Goal: Task Accomplishment & Management: Use online tool/utility

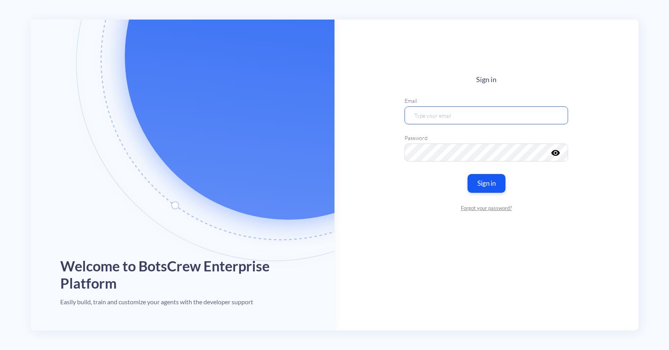
click at [476, 112] on input "email" at bounding box center [487, 115] width 164 height 18
type input "ivan.fedkiv@botscrew.com"
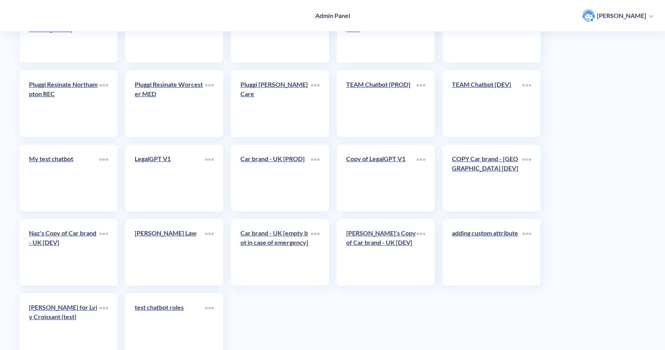
scroll to position [1829, 0]
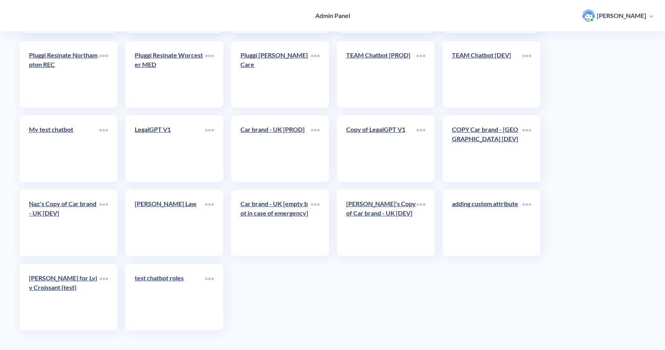
click at [178, 286] on div "test chatbot roles" at bounding box center [170, 282] width 70 height 16
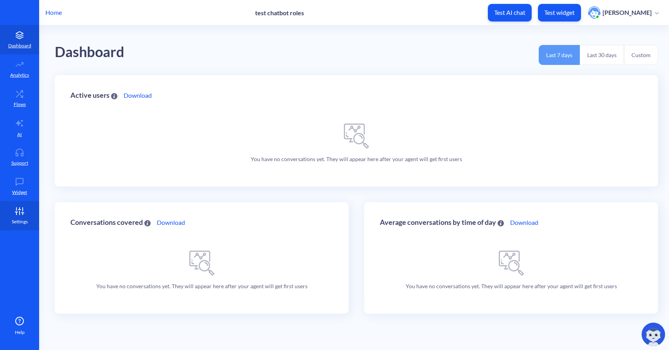
click at [27, 209] on link "Settings" at bounding box center [19, 215] width 39 height 29
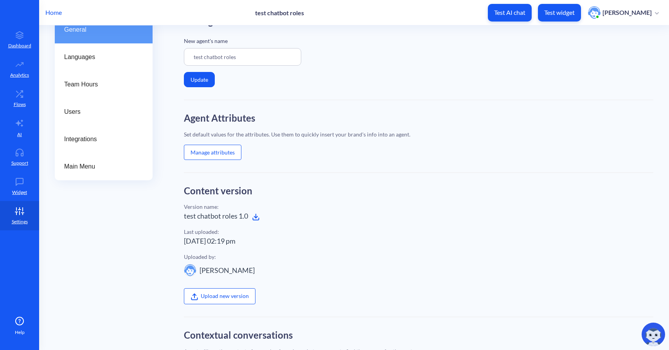
scroll to position [56, 0]
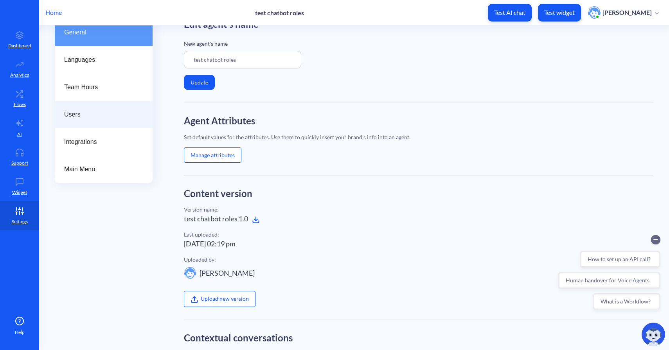
click at [121, 116] on span "Users" at bounding box center [100, 114] width 73 height 9
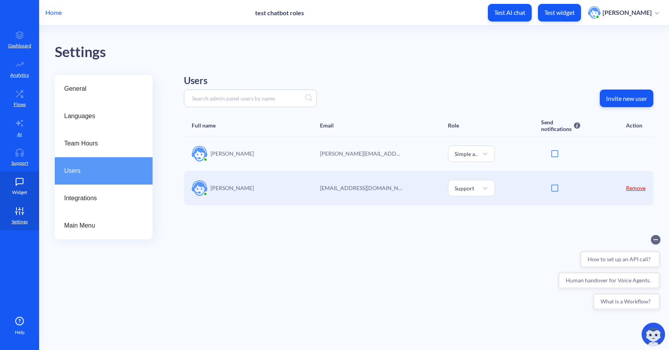
click at [29, 191] on link "Widget" at bounding box center [19, 186] width 39 height 29
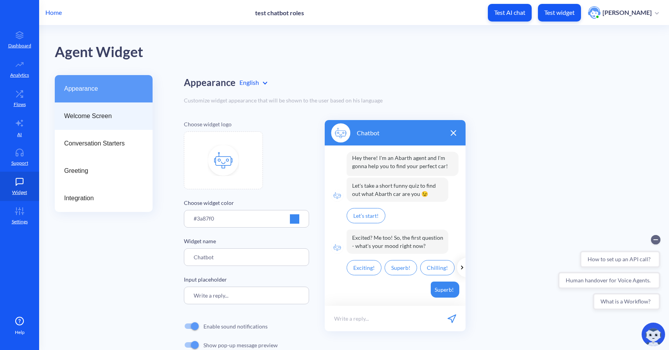
click at [118, 122] on div "Welcome Screen" at bounding box center [104, 116] width 98 height 27
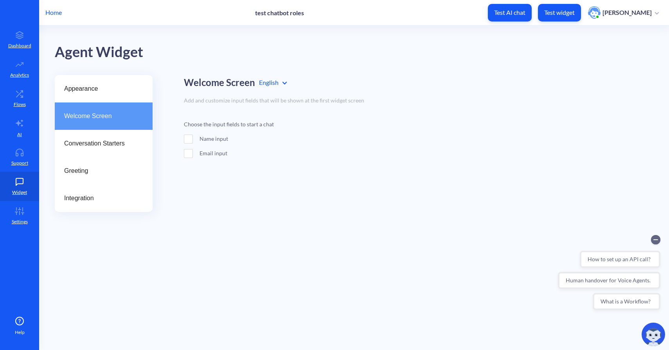
click at [187, 137] on span at bounding box center [188, 139] width 9 height 9
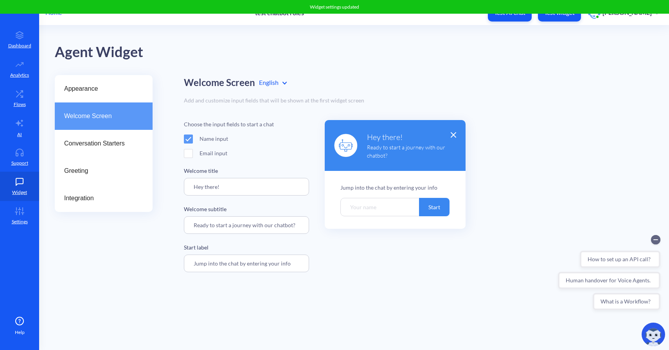
click at [187, 157] on span at bounding box center [188, 153] width 9 height 9
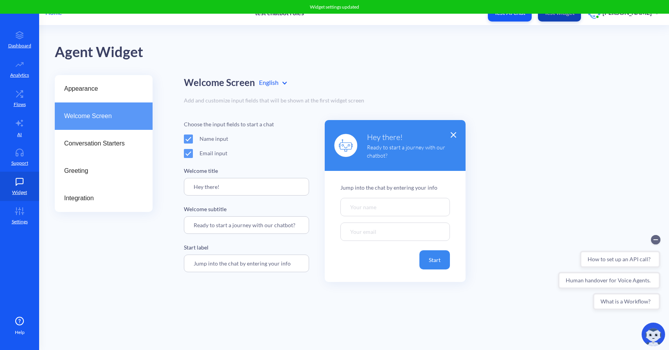
click at [577, 16] on button "Test widget" at bounding box center [559, 13] width 43 height 18
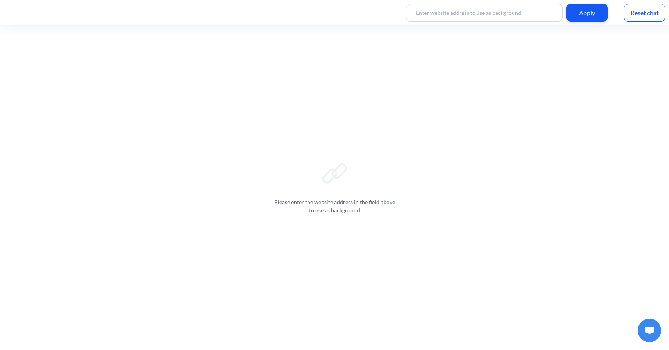
click at [653, 16] on div "Reset chat" at bounding box center [644, 13] width 41 height 18
click at [650, 328] on img at bounding box center [649, 331] width 9 height 8
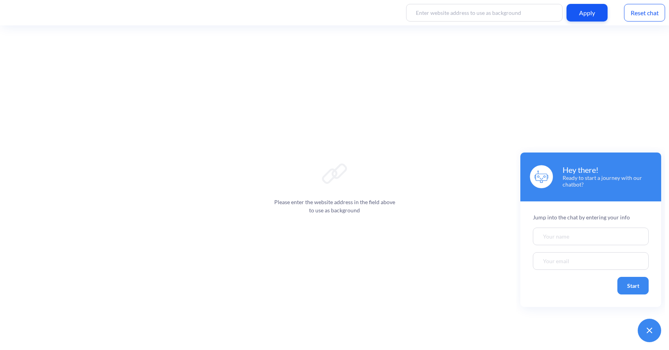
click at [566, 238] on input "Welcome chatbot screen" at bounding box center [591, 237] width 116 height 18
type input "test"
click at [567, 258] on input "Welcome chatbot screen" at bounding box center [591, 261] width 116 height 18
click at [641, 285] on button "Start" at bounding box center [633, 286] width 31 height 18
click at [560, 259] on input "test" at bounding box center [591, 261] width 116 height 18
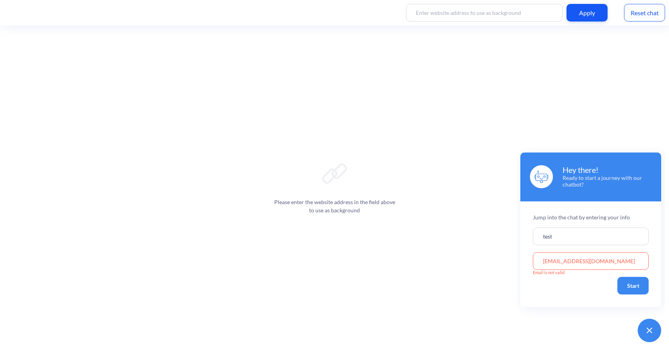
type input "test@test.com"
click at [638, 289] on button "Start" at bounding box center [633, 286] width 31 height 18
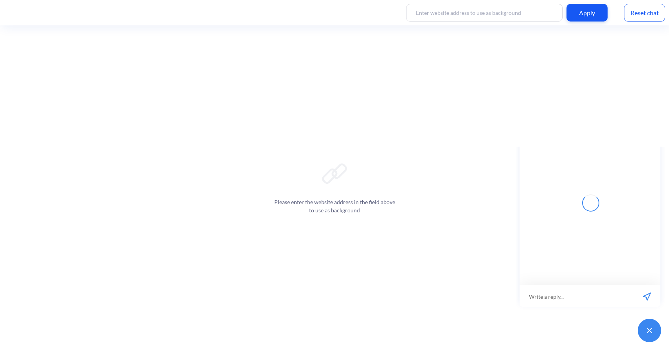
scroll to position [1, 0]
